Goal: Information Seeking & Learning: Find specific fact

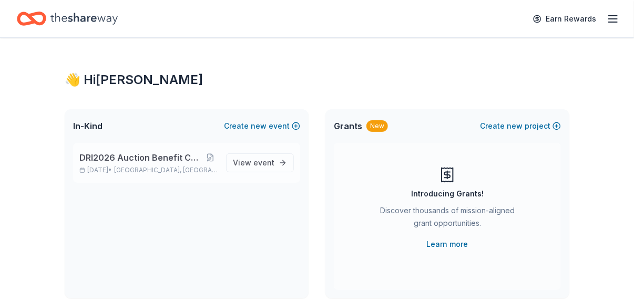
click at [187, 160] on span "DRI2026 Auction Benefit Cocktail Reception" at bounding box center [141, 157] width 124 height 13
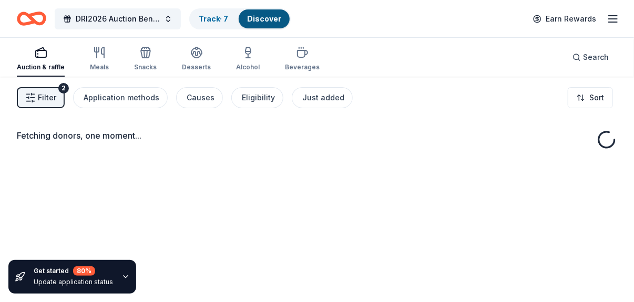
click at [619, 57] on div "Auction & raffle Meals Snacks Desserts Alcohol Beverages Search" at bounding box center [317, 57] width 634 height 39
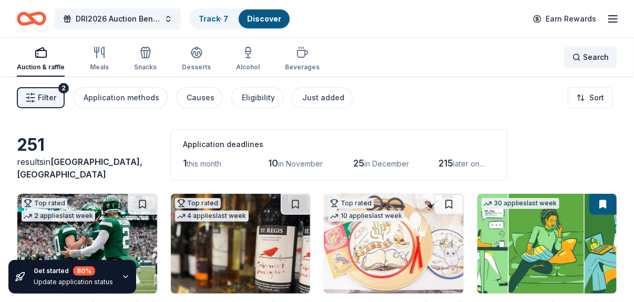
click at [594, 53] on span "Search" at bounding box center [596, 57] width 26 height 13
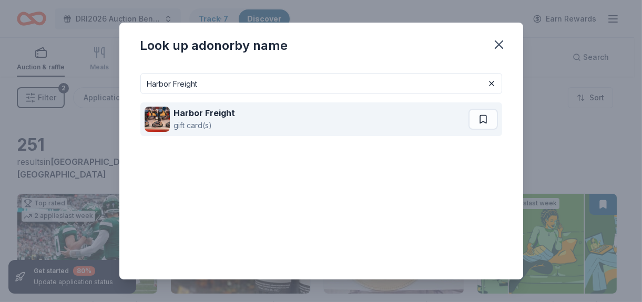
type input "Harbor Freight"
click at [217, 118] on div "Harbor Freight" at bounding box center [205, 113] width 62 height 13
click at [223, 122] on div "gift card(s)" at bounding box center [205, 125] width 62 height 13
click at [217, 111] on strong "Harbor Freight" at bounding box center [205, 113] width 62 height 11
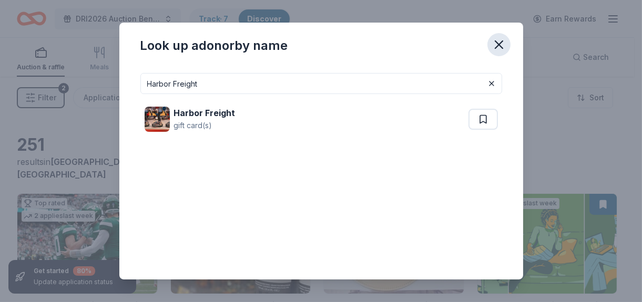
click at [502, 45] on icon "button" at bounding box center [499, 44] width 15 height 15
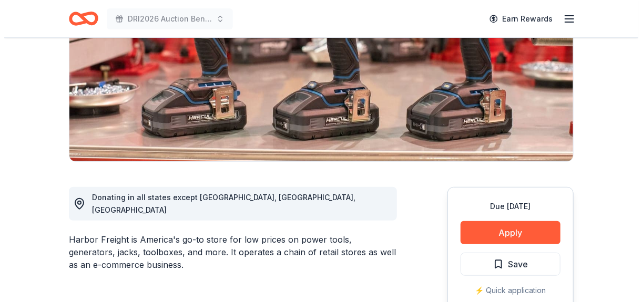
scroll to position [210, 0]
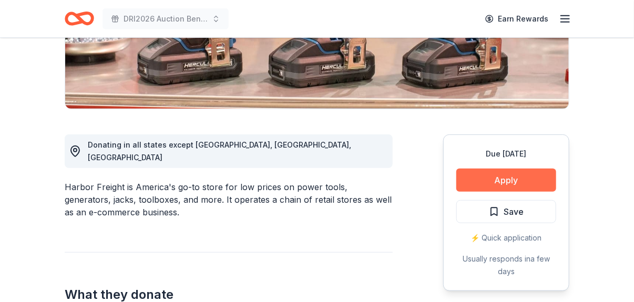
click at [486, 184] on button "Apply" at bounding box center [506, 180] width 100 height 23
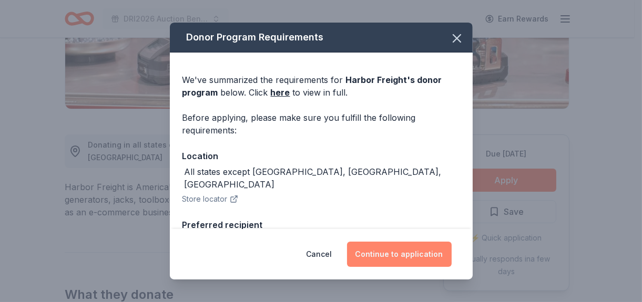
click at [433, 258] on button "Continue to application" at bounding box center [399, 254] width 105 height 25
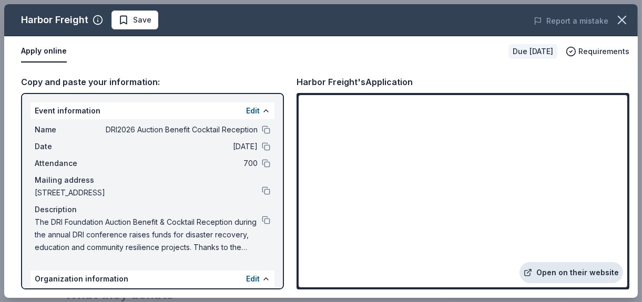
click at [576, 270] on link "Open on their website" at bounding box center [572, 272] width 104 height 21
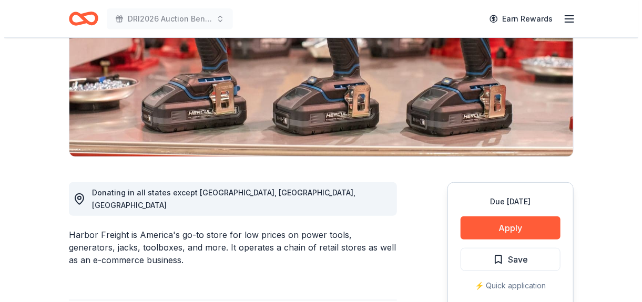
scroll to position [210, 0]
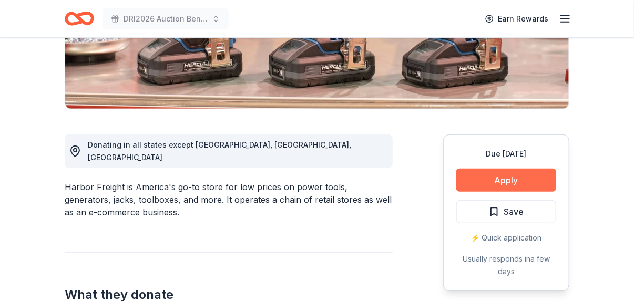
click at [527, 180] on button "Apply" at bounding box center [506, 180] width 100 height 23
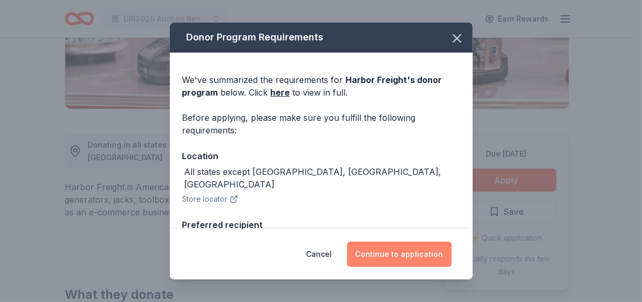
click at [429, 253] on button "Continue to application" at bounding box center [399, 254] width 105 height 25
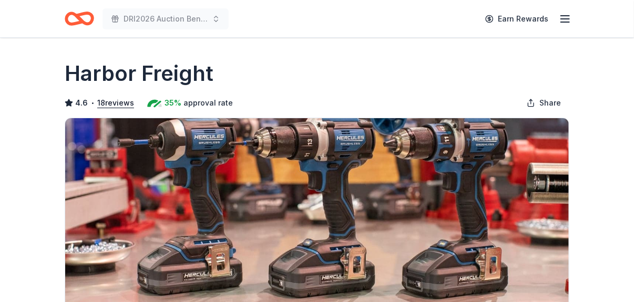
scroll to position [210, 0]
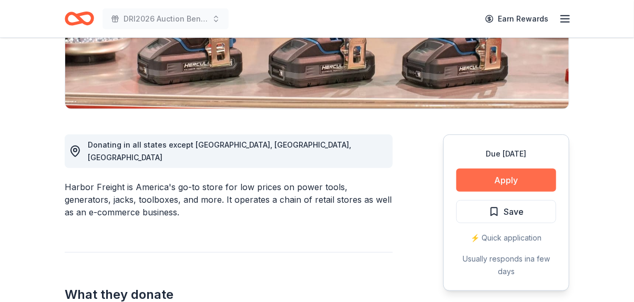
click at [511, 172] on button "Apply" at bounding box center [506, 180] width 100 height 23
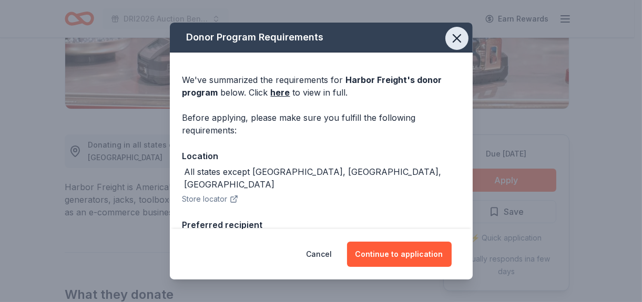
click at [450, 37] on icon "button" at bounding box center [457, 38] width 15 height 15
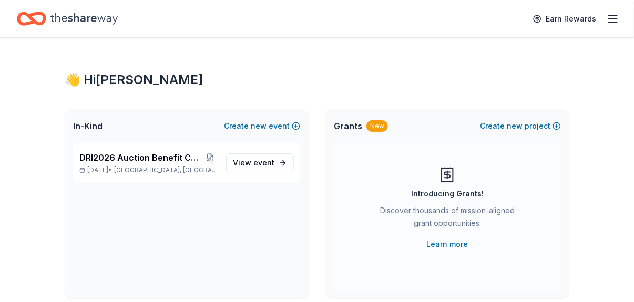
click at [188, 141] on div "In-Kind Create new event" at bounding box center [187, 126] width 244 height 34
click at [187, 150] on div "DRI2026 Auction Benefit Cocktail Reception [DATE] • [GEOGRAPHIC_DATA], [GEOGRAP…" at bounding box center [186, 163] width 227 height 40
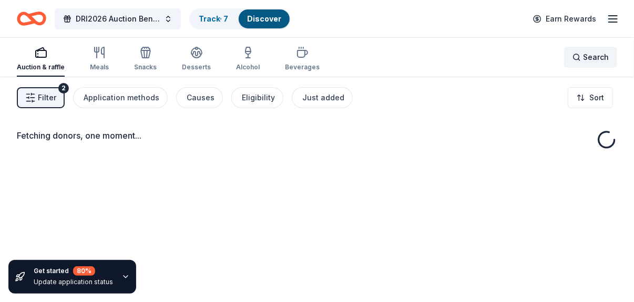
click at [584, 56] on span "Search" at bounding box center [596, 57] width 26 height 13
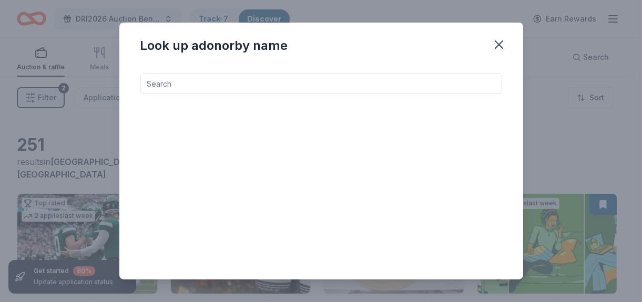
click at [269, 86] on input at bounding box center [321, 83] width 362 height 21
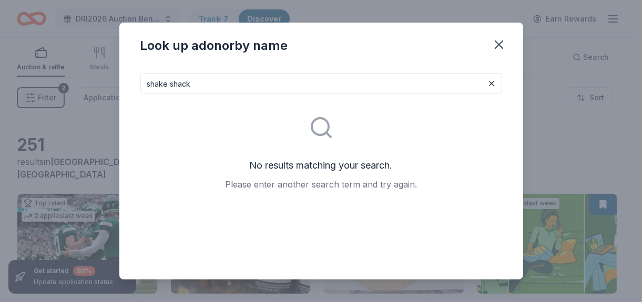
click at [179, 88] on input "shake shack" at bounding box center [321, 83] width 362 height 21
drag, startPoint x: 205, startPoint y: 87, endPoint x: 175, endPoint y: 86, distance: 30.5
click at [201, 87] on input "shake shack" at bounding box center [321, 83] width 362 height 21
drag, startPoint x: 175, startPoint y: 86, endPoint x: 159, endPoint y: 86, distance: 15.2
click at [164, 86] on input "shake shack" at bounding box center [321, 83] width 362 height 21
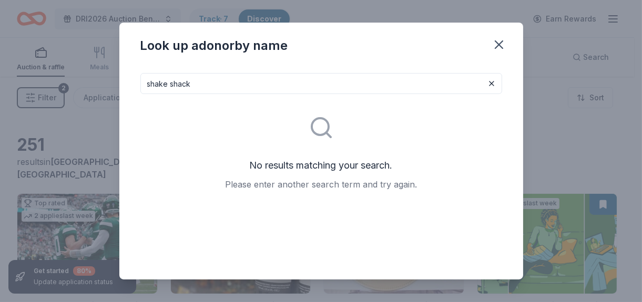
type input "shake shack"
click at [485, 47] on div "Look up a donor by name" at bounding box center [321, 44] width 404 height 42
click at [496, 40] on icon "button" at bounding box center [499, 44] width 15 height 15
